Goal: Information Seeking & Learning: Learn about a topic

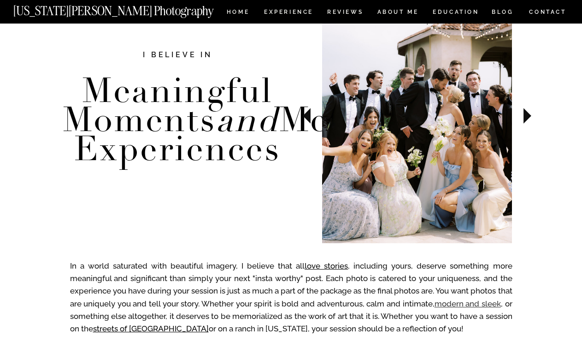
scroll to position [348, 0]
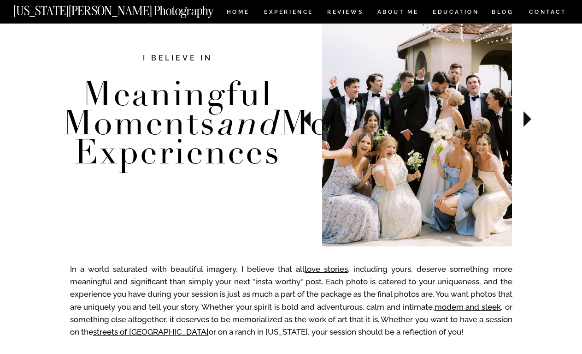
click at [528, 119] on icon at bounding box center [528, 119] width 8 height 16
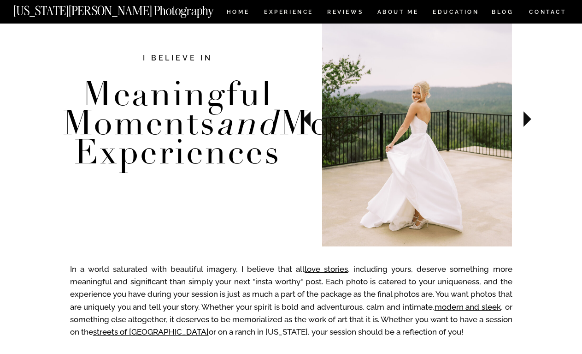
click at [528, 119] on icon at bounding box center [528, 119] width 8 height 16
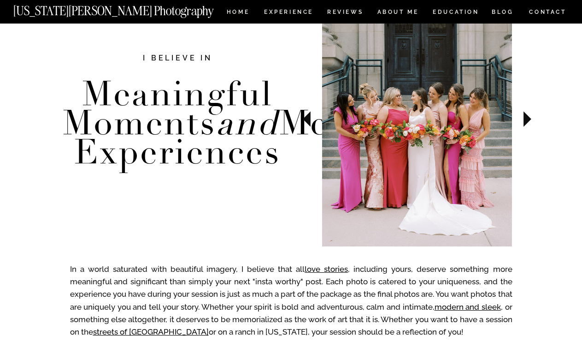
click at [528, 119] on icon at bounding box center [528, 119] width 8 height 16
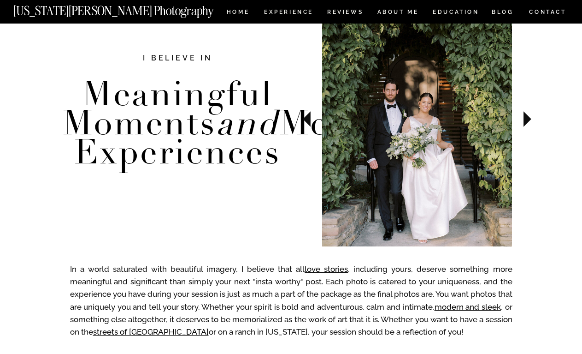
click at [528, 119] on icon at bounding box center [528, 119] width 8 height 16
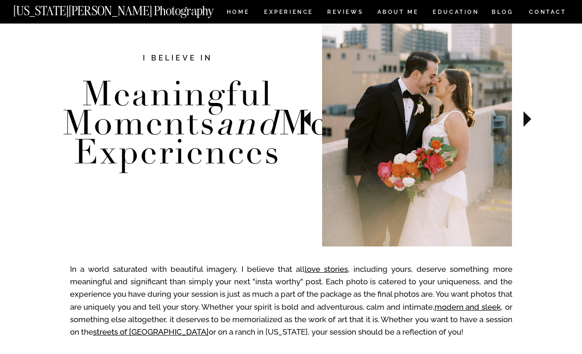
click at [528, 119] on icon at bounding box center [528, 119] width 8 height 16
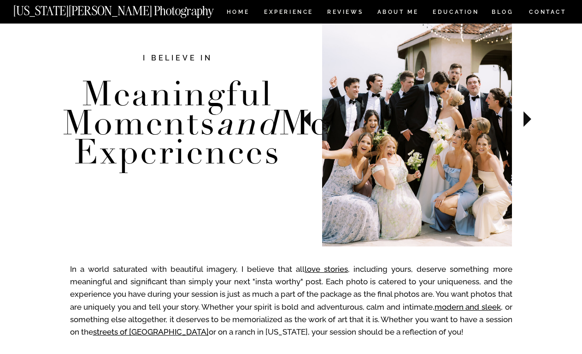
click at [528, 119] on icon at bounding box center [528, 119] width 8 height 16
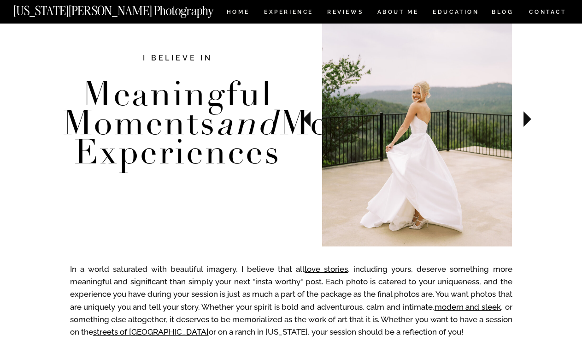
click at [528, 119] on icon at bounding box center [528, 119] width 8 height 16
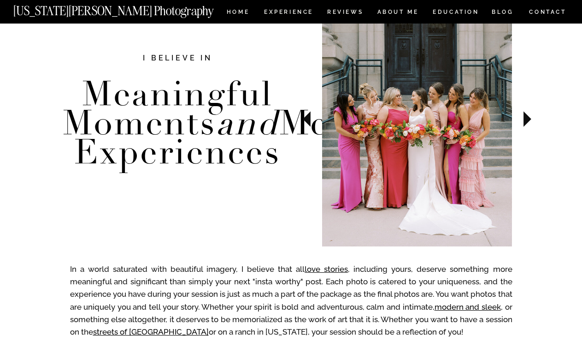
click at [528, 119] on icon at bounding box center [528, 119] width 8 height 16
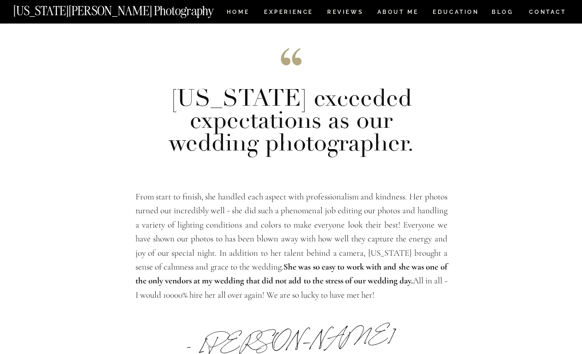
scroll to position [2175, 0]
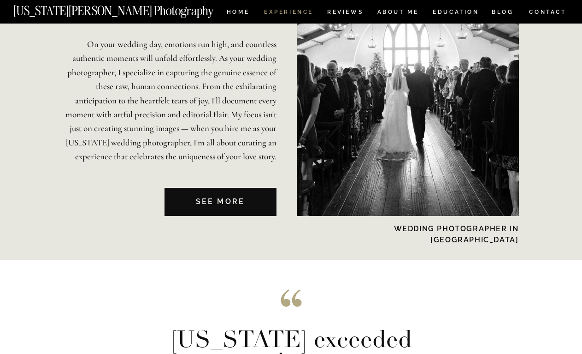
click at [299, 14] on nav "Experience" at bounding box center [288, 13] width 48 height 8
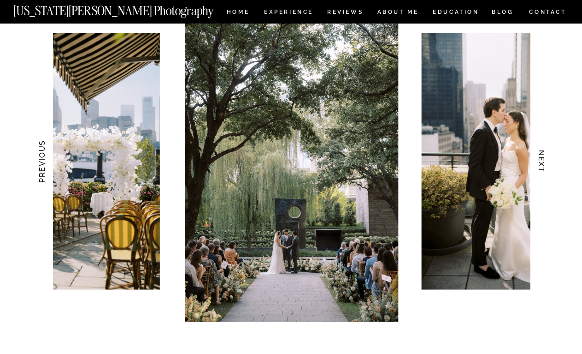
scroll to position [914, 0]
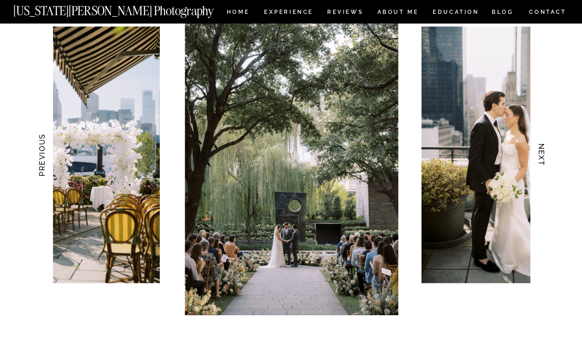
click at [540, 161] on h3 "NEXT" at bounding box center [542, 155] width 10 height 58
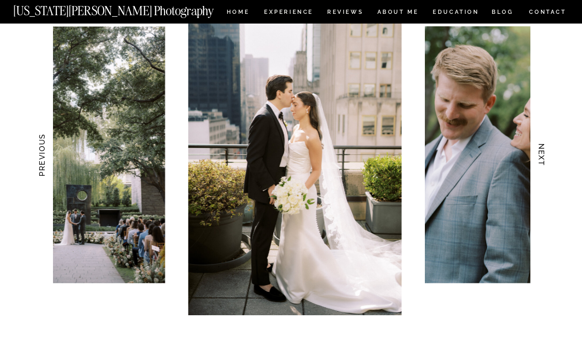
click at [540, 161] on h3 "NEXT" at bounding box center [542, 155] width 10 height 58
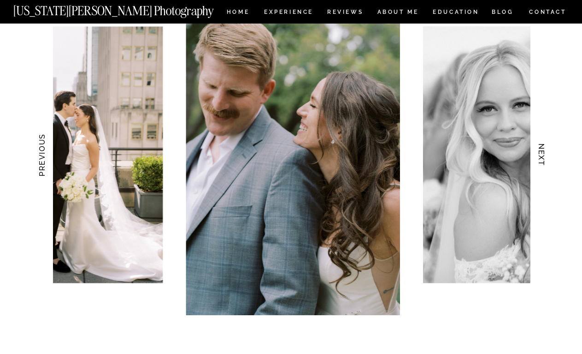
click at [540, 161] on h3 "NEXT" at bounding box center [542, 155] width 10 height 58
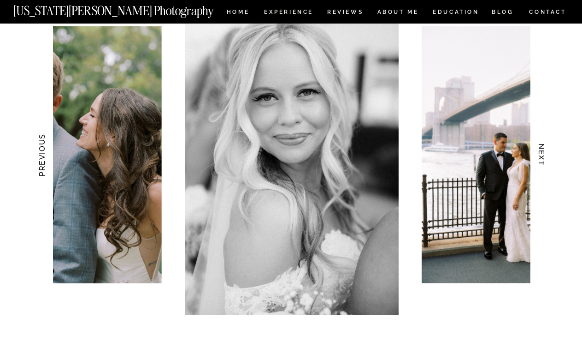
click at [540, 161] on h3 "NEXT" at bounding box center [542, 155] width 10 height 58
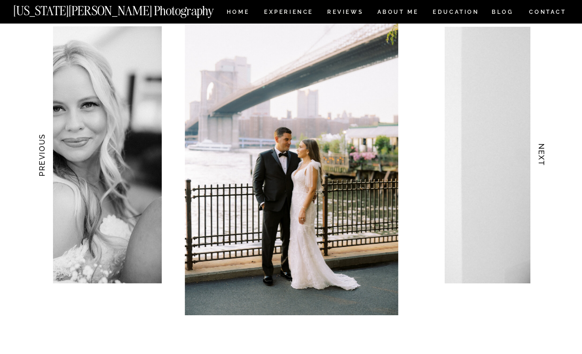
click at [540, 161] on h3 "NEXT" at bounding box center [542, 155] width 10 height 58
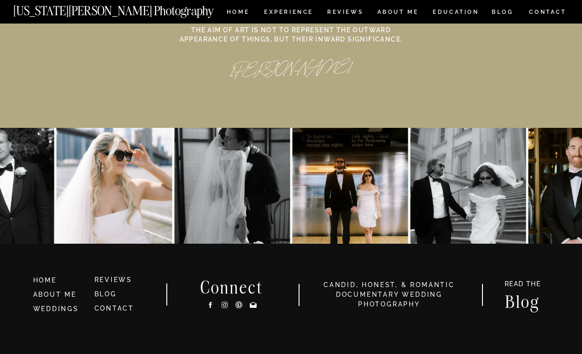
scroll to position [4272, 0]
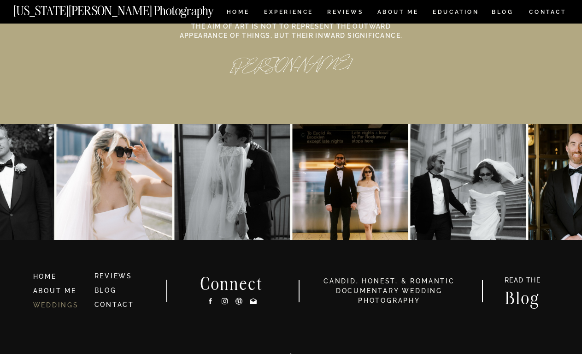
click at [61, 303] on link "WEDDINGS" at bounding box center [56, 304] width 46 height 7
click at [68, 305] on link "WEDDINGS" at bounding box center [56, 304] width 46 height 7
click at [64, 305] on link "WEDDINGS" at bounding box center [56, 304] width 46 height 7
click at [64, 306] on link "WEDDINGS" at bounding box center [56, 304] width 46 height 7
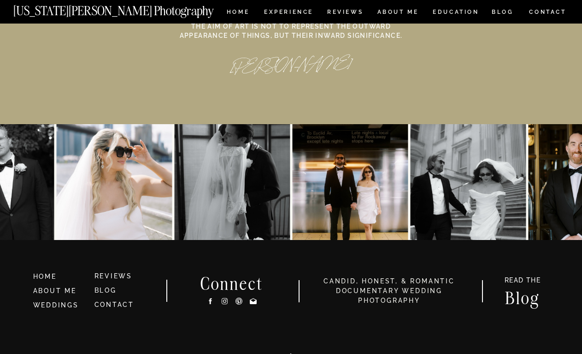
click at [131, 184] on img at bounding box center [114, 182] width 116 height 116
